Goal: Navigation & Orientation: Find specific page/section

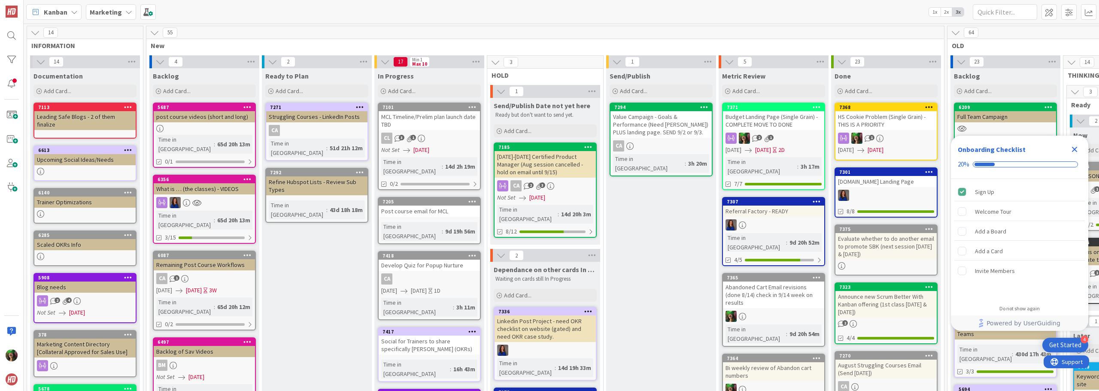
click at [112, 14] on b "Marketing" at bounding box center [106, 12] width 32 height 9
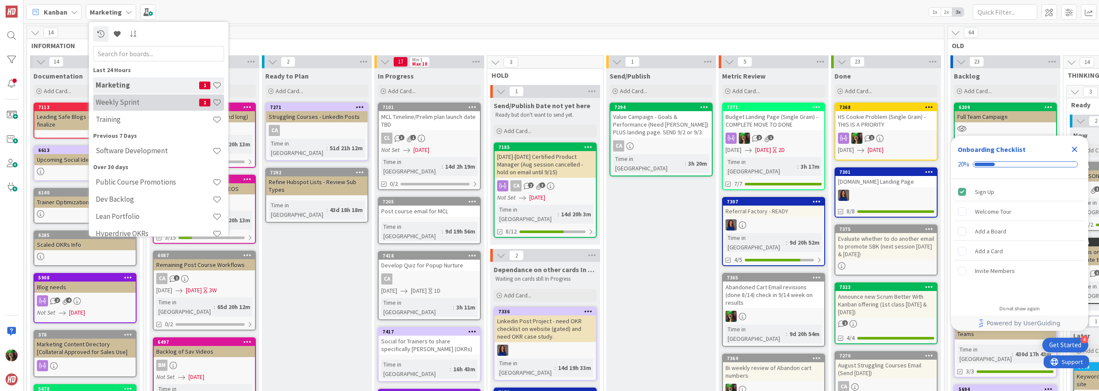
click at [110, 101] on h4 "Weekly Sprint" at bounding box center [147, 102] width 103 height 9
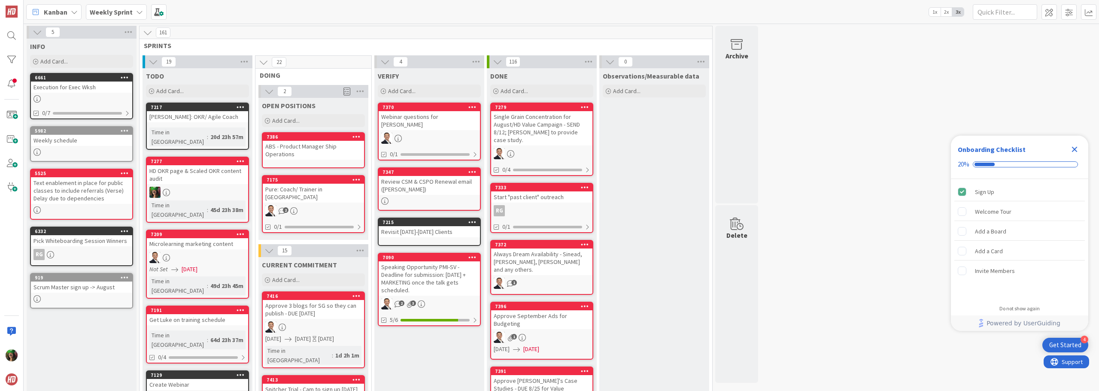
click at [1076, 146] on icon "Close Checklist" at bounding box center [1075, 149] width 10 height 10
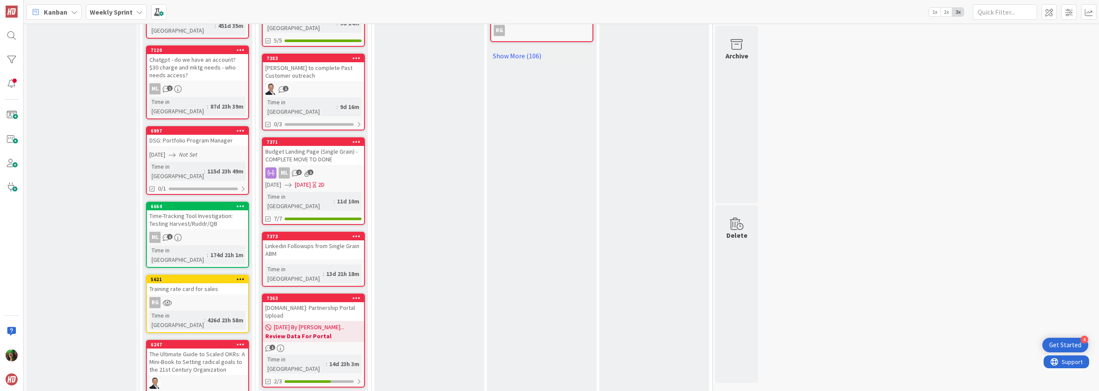
scroll to position [687, 0]
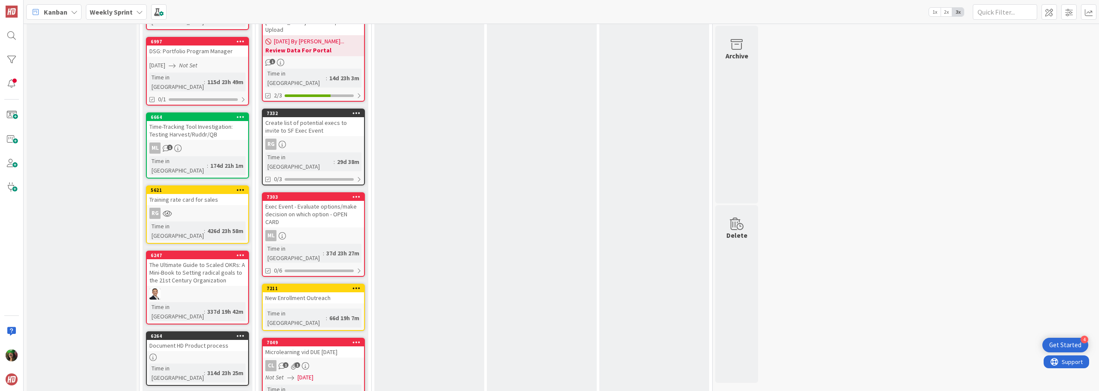
scroll to position [816, 0]
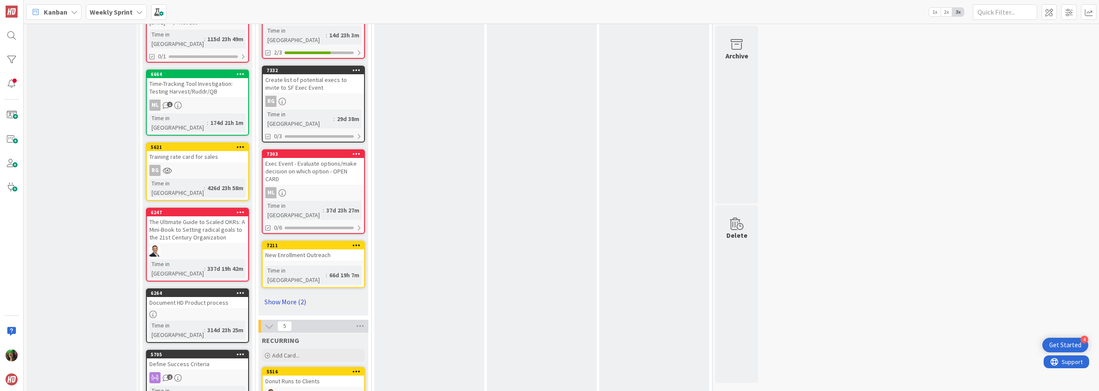
click at [286, 295] on link "Show More (2)" at bounding box center [313, 302] width 103 height 14
